Goal: Task Accomplishment & Management: Use online tool/utility

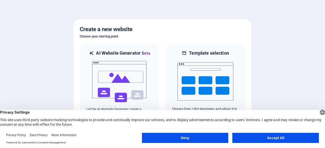
click at [262, 142] on button "Accept All" at bounding box center [275, 138] width 86 height 10
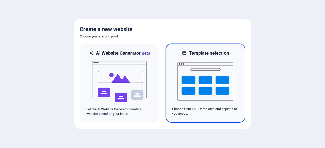
click at [188, 88] on img at bounding box center [205, 81] width 56 height 51
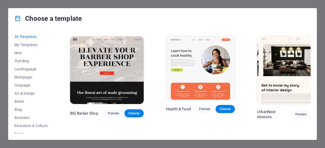
scroll to position [511, 0]
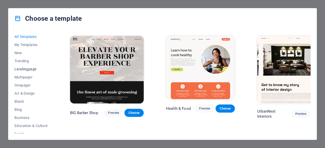
click at [29, 68] on span "Landingpage" at bounding box center [30, 69] width 33 height 4
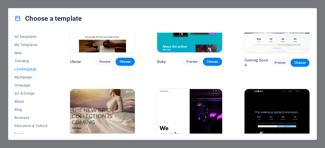
scroll to position [727, 0]
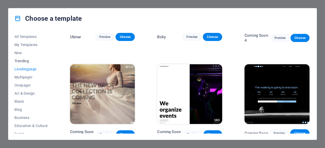
click at [21, 62] on span "Trending" at bounding box center [30, 61] width 33 height 4
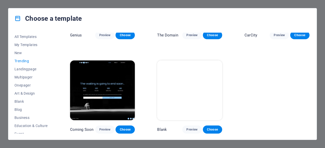
scroll to position [448, 0]
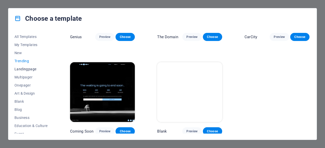
click at [32, 70] on span "Landingpage" at bounding box center [30, 69] width 33 height 4
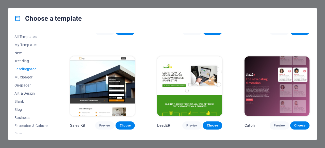
scroll to position [544, 0]
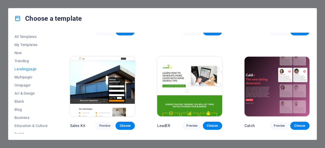
click at [192, 124] on span "Preview" at bounding box center [191, 126] width 11 height 4
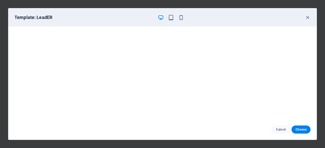
scroll to position [1, 0]
click at [324, 59] on div "Template: LeadER Cancel Choose" at bounding box center [162, 74] width 325 height 148
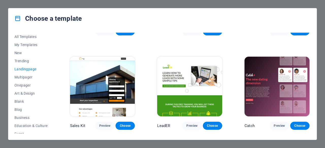
click at [116, 87] on img at bounding box center [102, 87] width 65 height 60
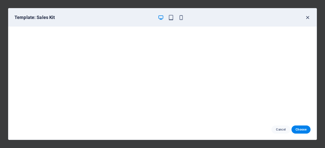
click at [307, 17] on icon "button" at bounding box center [307, 18] width 6 height 6
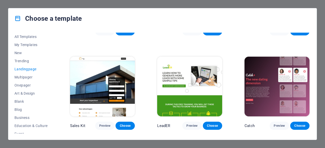
click at [281, 87] on img at bounding box center [276, 87] width 65 height 60
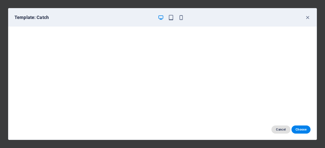
click at [282, 130] on span "Cancel" at bounding box center [280, 130] width 11 height 4
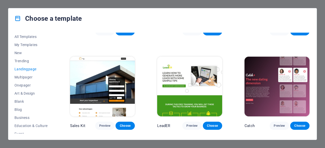
click at [174, 100] on img at bounding box center [189, 87] width 65 height 60
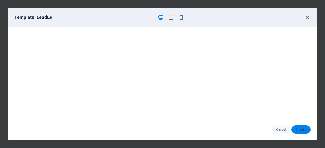
click at [298, 129] on span "Choose" at bounding box center [300, 130] width 11 height 4
